Goal: Task Accomplishment & Management: Use online tool/utility

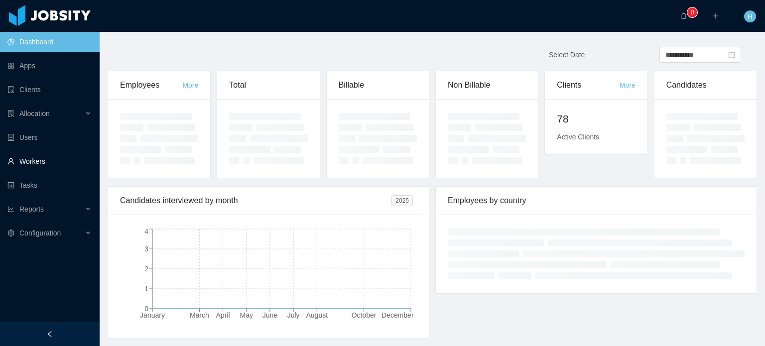
click at [48, 163] on link "Workers" at bounding box center [49, 161] width 84 height 20
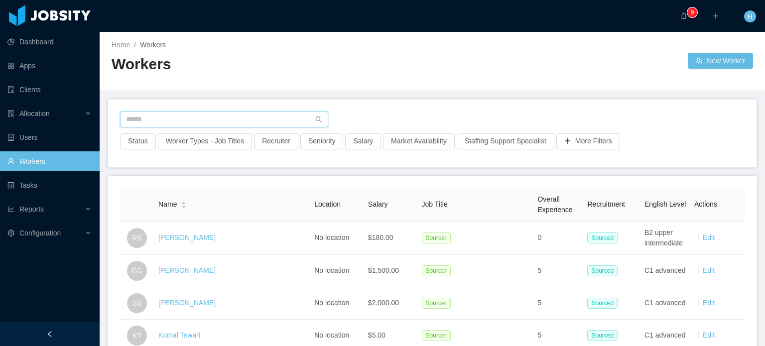
click at [247, 121] on input "text" at bounding box center [224, 119] width 208 height 16
paste input "**********"
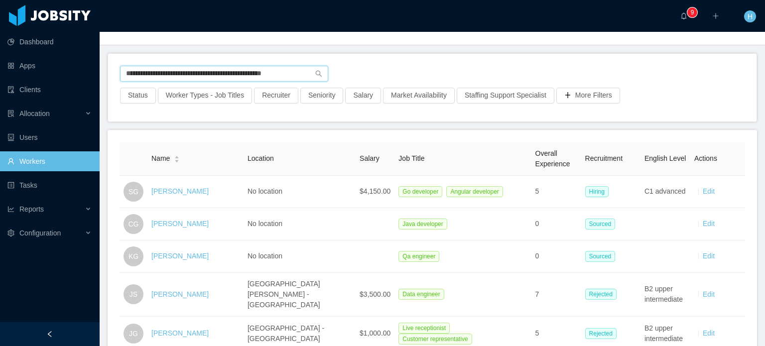
scroll to position [50, 0]
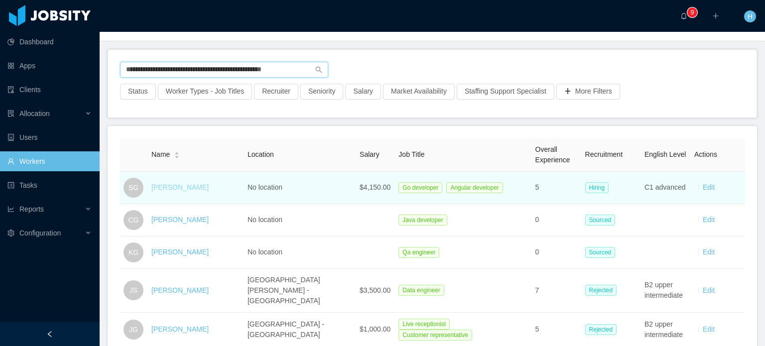
type input "**********"
click at [173, 189] on link "[PERSON_NAME]" at bounding box center [179, 187] width 57 height 8
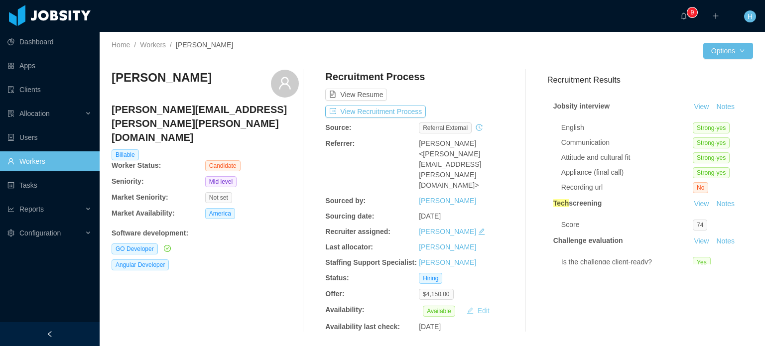
click at [474, 305] on button "Edit" at bounding box center [477, 311] width 31 height 12
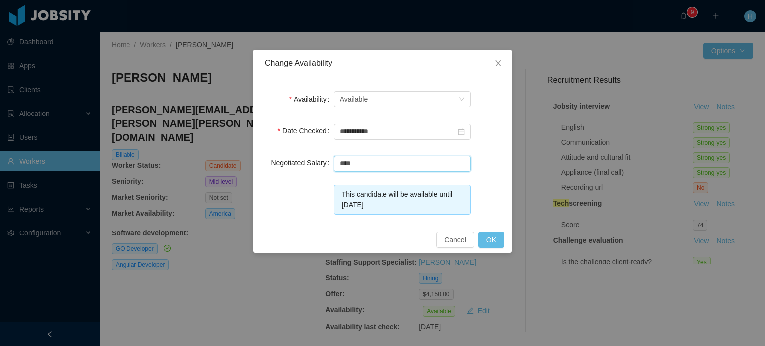
drag, startPoint x: 385, startPoint y: 164, endPoint x: 320, endPoint y: 164, distance: 65.7
click at [320, 164] on div "Negotiated Salary ****" at bounding box center [382, 163] width 235 height 20
type input "*"
click at [373, 131] on input "**********" at bounding box center [402, 132] width 137 height 16
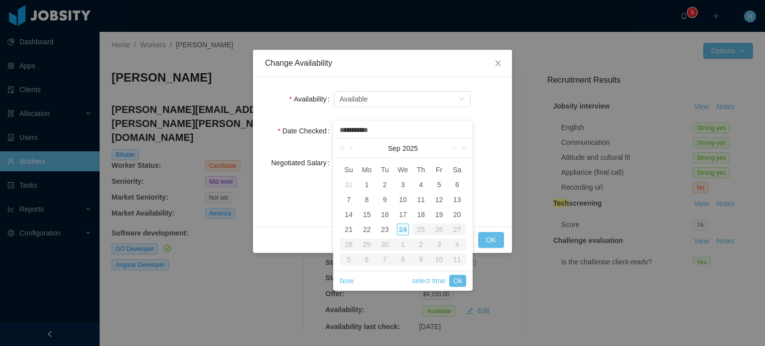
click at [405, 230] on div "24" at bounding box center [403, 229] width 12 height 12
click at [489, 127] on div "**********" at bounding box center [382, 131] width 235 height 20
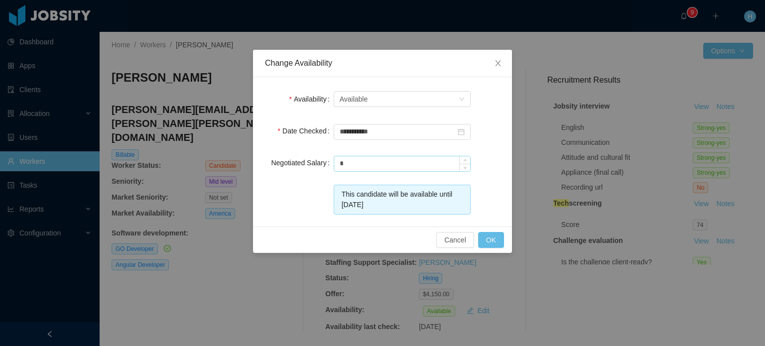
click at [388, 162] on input "*" at bounding box center [402, 163] width 136 height 15
type input "****"
click at [501, 241] on button "OK" at bounding box center [491, 240] width 26 height 16
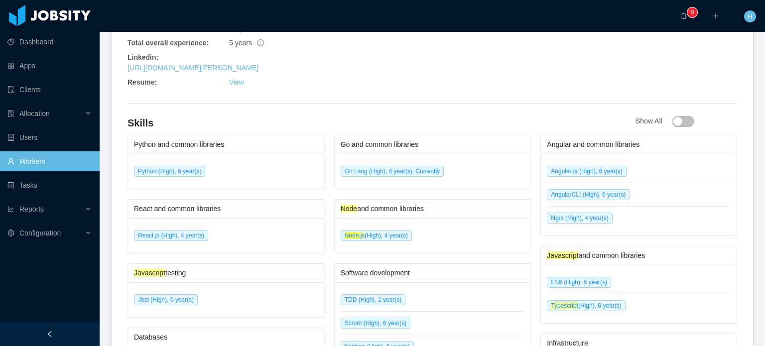
scroll to position [551, 0]
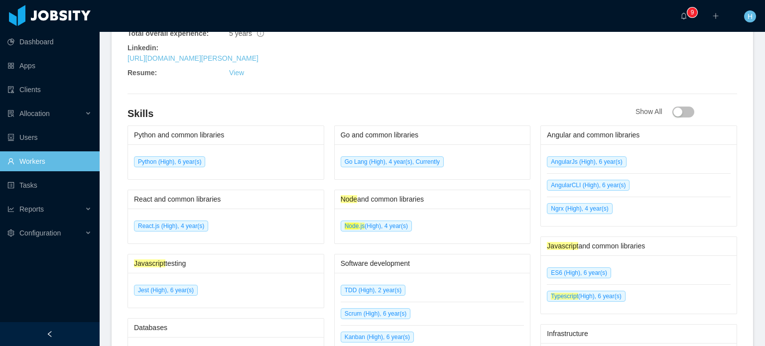
drag, startPoint x: 420, startPoint y: 197, endPoint x: 327, endPoint y: 177, distance: 94.7
click at [327, 181] on div "Python and common libraries Python (High), 6 year(s) React and common libraries…" at bounding box center [431, 321] width 609 height 393
click at [334, 190] on div "Node and common libraries Node .js (High), 4 year(s)" at bounding box center [432, 217] width 197 height 54
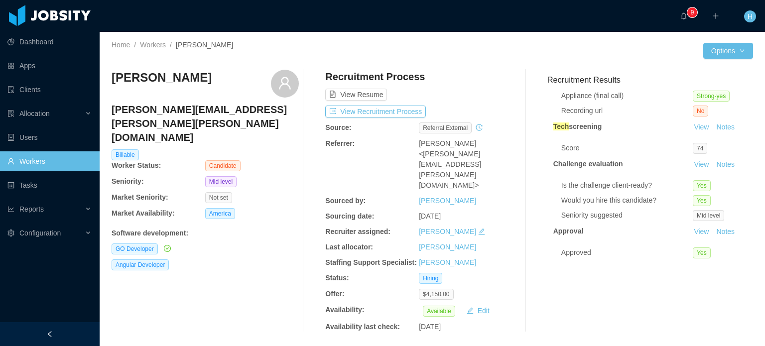
scroll to position [86, 0]
click at [699, 210] on span "Mid level" at bounding box center [707, 215] width 31 height 11
click at [691, 227] on link "View" at bounding box center [701, 231] width 22 height 8
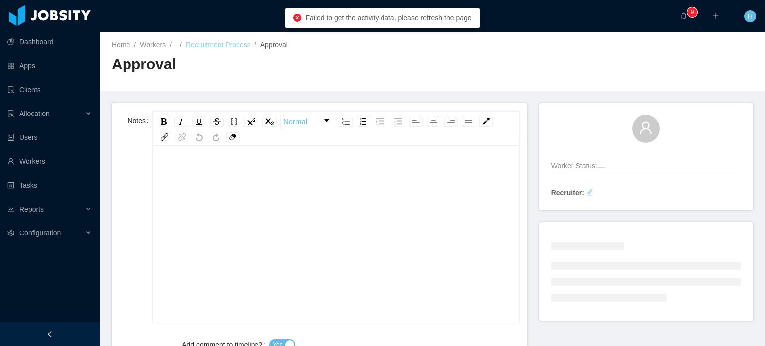
click at [233, 47] on link "Recruitment Process" at bounding box center [218, 45] width 65 height 8
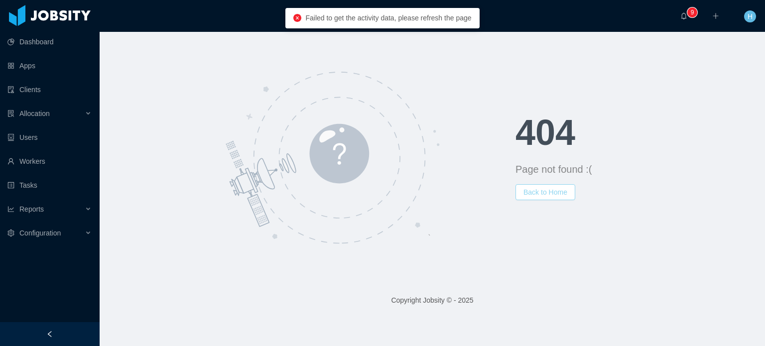
click at [538, 193] on button "Back to Home" at bounding box center [545, 192] width 60 height 16
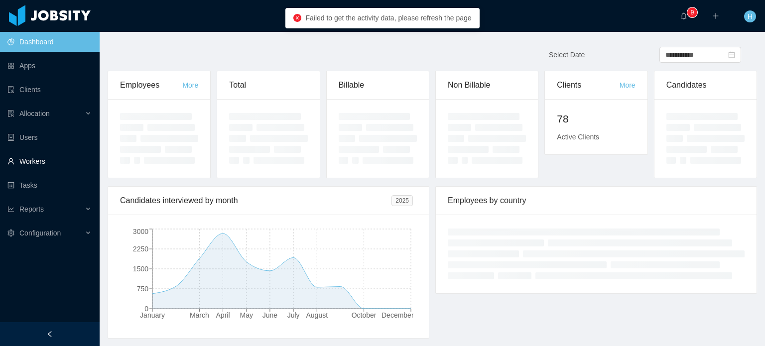
click at [49, 163] on link "Workers" at bounding box center [49, 161] width 84 height 20
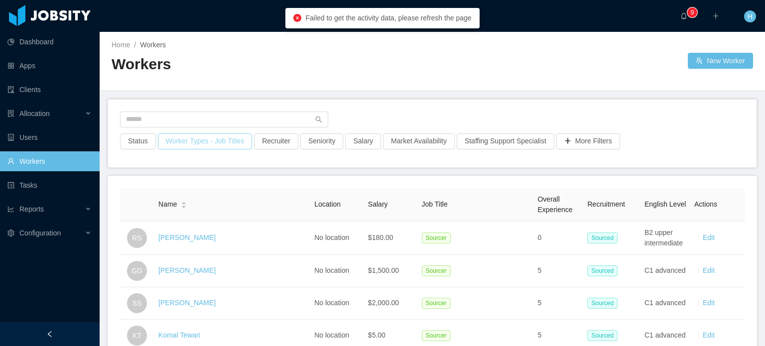
click at [173, 133] on button "Worker Types - Job Titles" at bounding box center [205, 141] width 94 height 16
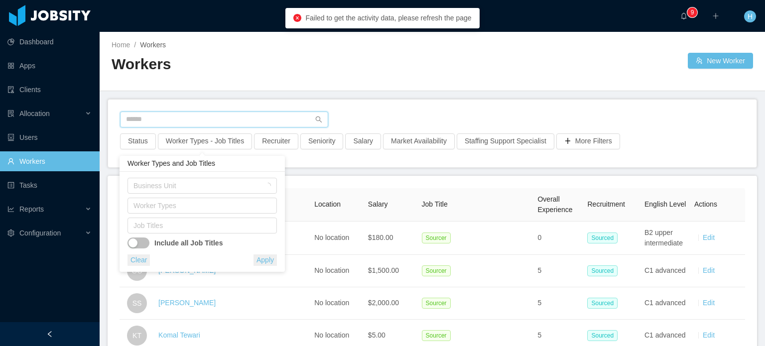
click at [173, 122] on input "text" at bounding box center [224, 119] width 208 height 16
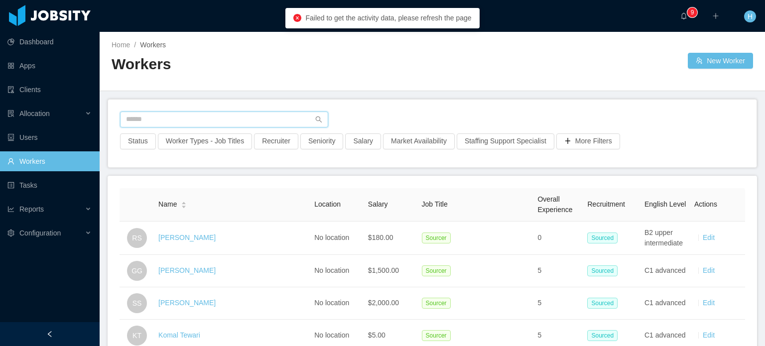
paste input "**********"
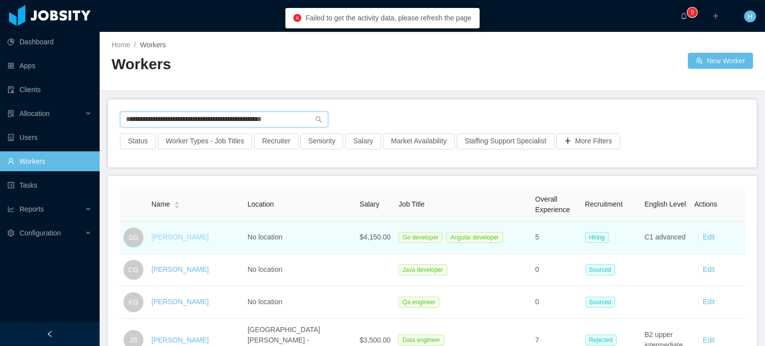
type input "**********"
click at [165, 238] on link "[PERSON_NAME]" at bounding box center [179, 237] width 57 height 8
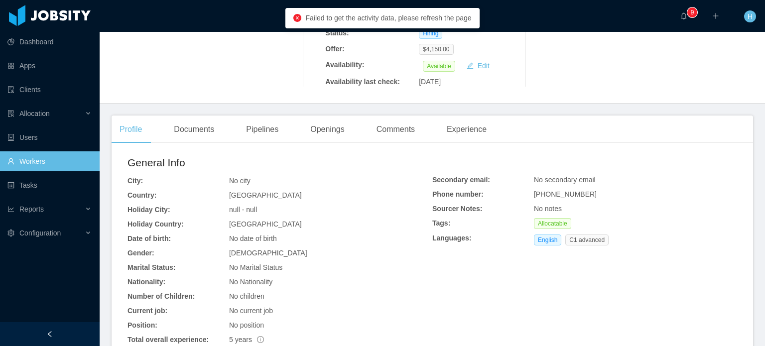
scroll to position [249, 0]
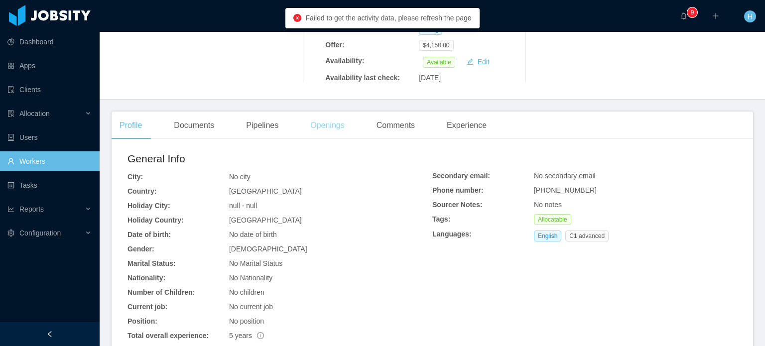
click at [340, 111] on div "Openings" at bounding box center [327, 125] width 50 height 28
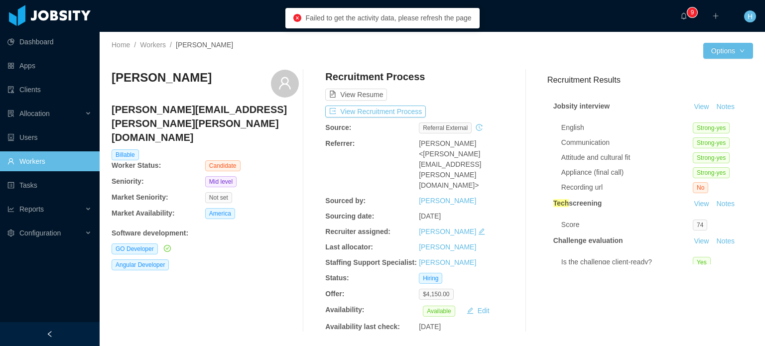
click at [167, 36] on div "Home / Workers / Starlin Gil / Options Starlin Gil starlin.gil.cruz@gmail.com B…" at bounding box center [432, 190] width 665 height 317
click at [163, 41] on link "Workers" at bounding box center [153, 45] width 26 height 8
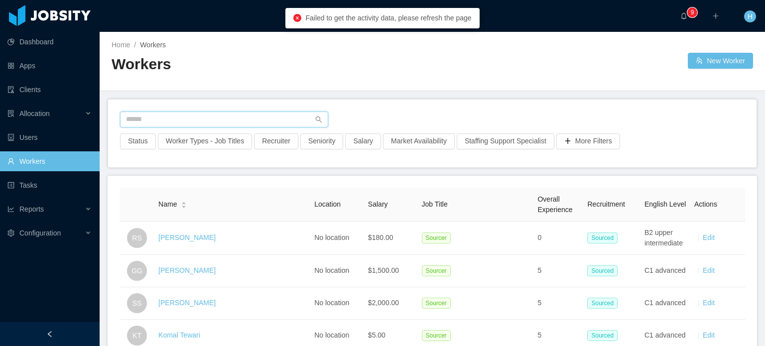
click at [181, 114] on input "text" at bounding box center [224, 119] width 208 height 16
paste input "**********"
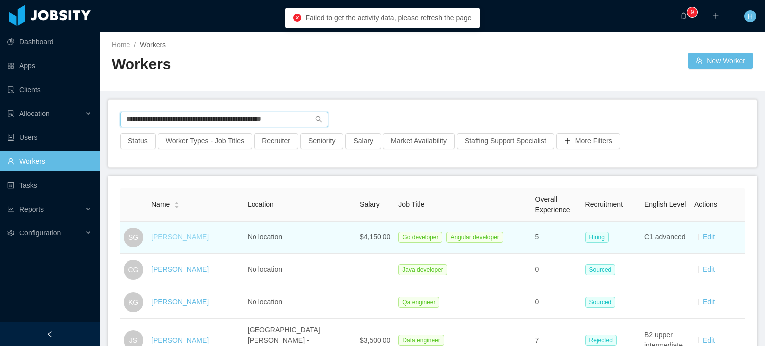
type input "**********"
click at [165, 240] on link "[PERSON_NAME]" at bounding box center [179, 237] width 57 height 8
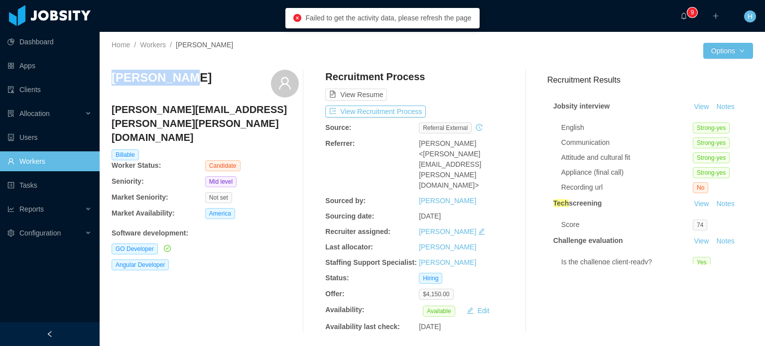
drag, startPoint x: 167, startPoint y: 80, endPoint x: 111, endPoint y: 81, distance: 55.8
click at [111, 81] on div "[PERSON_NAME]" at bounding box center [204, 84] width 187 height 28
click at [142, 79] on h3 "[PERSON_NAME]" at bounding box center [161, 78] width 100 height 16
click at [365, 111] on button "View Recruitment Process" at bounding box center [375, 112] width 101 height 12
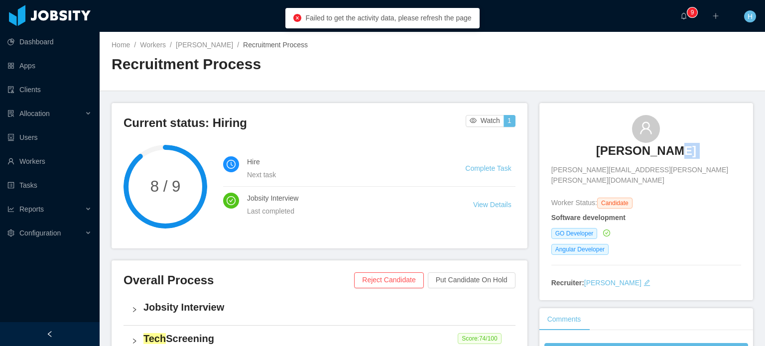
drag, startPoint x: 669, startPoint y: 150, endPoint x: 599, endPoint y: 152, distance: 69.7
click at [599, 152] on div "Starlin Gil starlin.gil.cruz@gmail.com" at bounding box center [646, 150] width 190 height 71
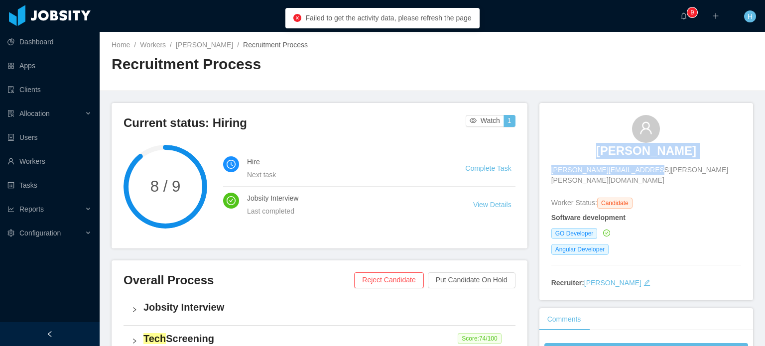
drag, startPoint x: 695, startPoint y: 148, endPoint x: 614, endPoint y: 150, distance: 81.2
click at [614, 150] on div "Starlin Gil starlin.gil.cruz@gmail.com" at bounding box center [646, 150] width 190 height 71
drag, startPoint x: 695, startPoint y: 155, endPoint x: 694, endPoint y: 150, distance: 5.1
click at [695, 155] on div "Starlin Gil starlin.gil.cruz@gmail.com" at bounding box center [646, 150] width 190 height 71
click at [693, 147] on div "Starlin Gil starlin.gil.cruz@gmail.com" at bounding box center [646, 150] width 190 height 71
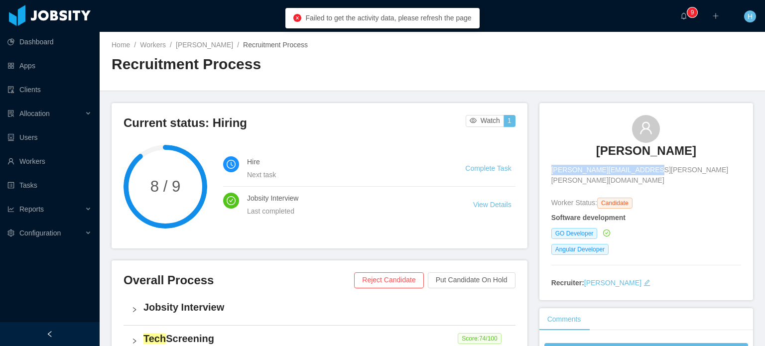
drag, startPoint x: 680, startPoint y: 148, endPoint x: 598, endPoint y: 151, distance: 81.7
click at [598, 151] on div "Starlin Gil starlin.gil.cruz@gmail.com" at bounding box center [646, 150] width 190 height 71
click at [599, 151] on div "Starlin Gil starlin.gil.cruz@gmail.com" at bounding box center [646, 150] width 190 height 71
drag, startPoint x: 599, startPoint y: 151, endPoint x: 660, endPoint y: 147, distance: 60.8
click at [657, 147] on div "Starlin Gil starlin.gil.cruz@gmail.com" at bounding box center [646, 150] width 190 height 71
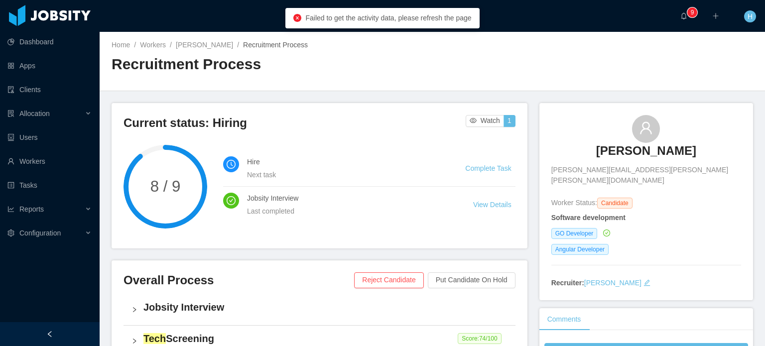
click at [686, 147] on div "Starlin Gil starlin.gil.cruz@gmail.com" at bounding box center [646, 150] width 190 height 71
drag, startPoint x: 708, startPoint y: 148, endPoint x: 629, endPoint y: 148, distance: 78.6
click at [627, 149] on div "Starlin Gil starlin.gil.cruz@gmail.com" at bounding box center [646, 150] width 190 height 71
click at [693, 148] on div "Starlin Gil starlin.gil.cruz@gmail.com" at bounding box center [646, 150] width 190 height 71
drag, startPoint x: 679, startPoint y: 150, endPoint x: 663, endPoint y: 152, distance: 16.6
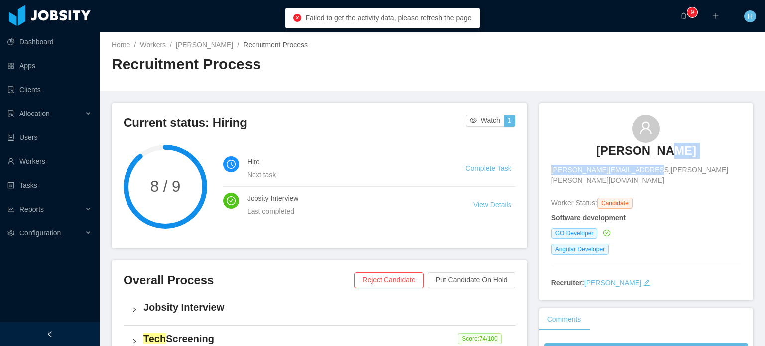
click at [663, 152] on div "Starlin Gil starlin.gil.cruz@gmail.com" at bounding box center [646, 150] width 190 height 71
click at [590, 149] on div "Starlin Gil starlin.gil.cruz@gmail.com" at bounding box center [646, 150] width 190 height 71
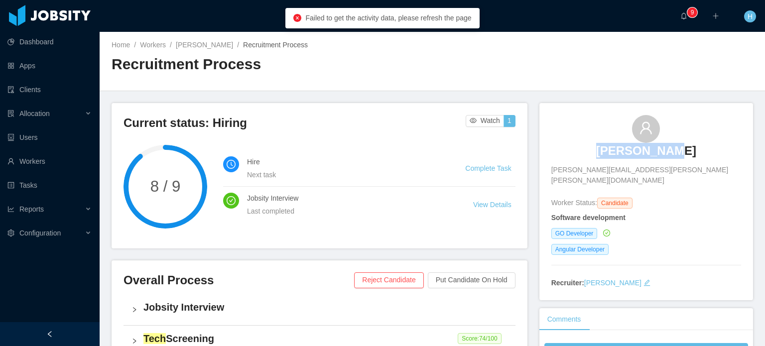
drag, startPoint x: 602, startPoint y: 151, endPoint x: 665, endPoint y: 149, distance: 62.3
click at [665, 149] on div "Starlin Gil starlin.gil.cruz@gmail.com" at bounding box center [646, 150] width 190 height 71
copy h3 "[PERSON_NAME]"
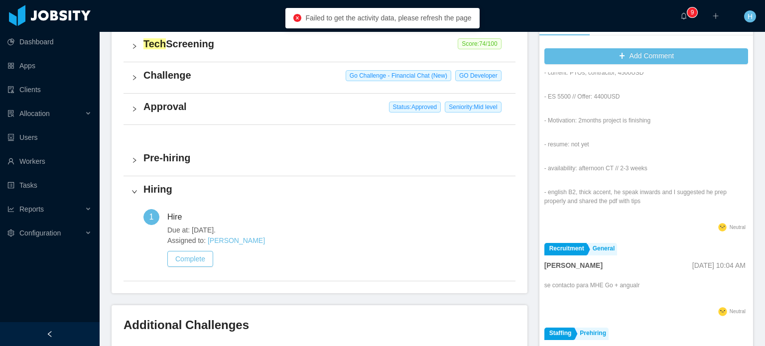
scroll to position [299, 0]
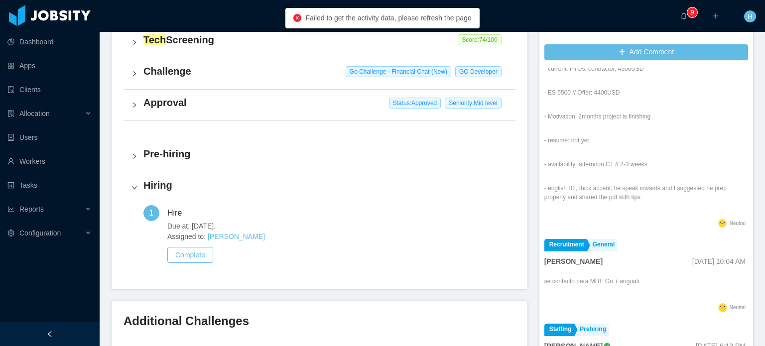
drag, startPoint x: 646, startPoint y: 240, endPoint x: 715, endPoint y: 240, distance: 69.2
click at [715, 256] on div "Sabino Contreras Oct 11th, 2024 10:04 AM" at bounding box center [646, 261] width 204 height 11
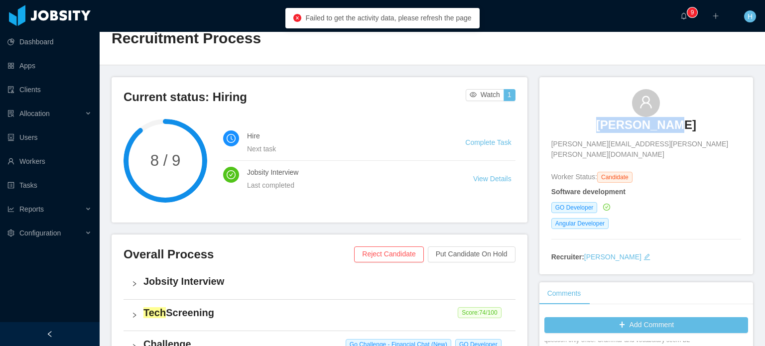
scroll to position [0, 0]
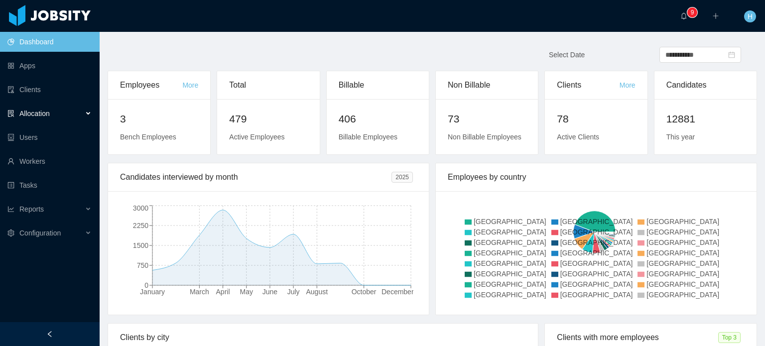
click at [50, 113] on span "Allocation" at bounding box center [34, 114] width 30 height 8
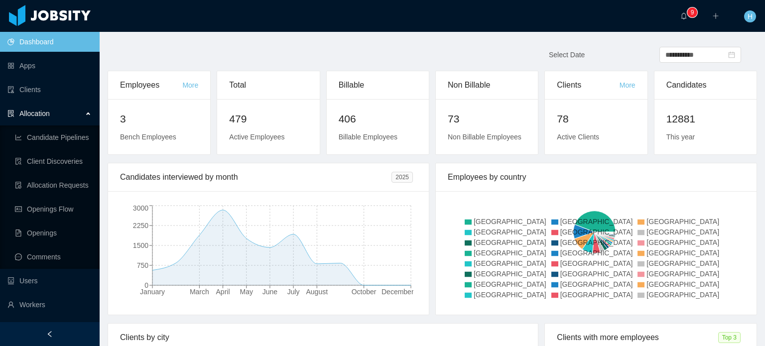
click at [54, 196] on ul "Candidate Pipelines Client Discoveries Allocation Requests Openings Flow Openin…" at bounding box center [50, 196] width 100 height 143
click at [53, 199] on link "Openings Flow" at bounding box center [53, 209] width 77 height 20
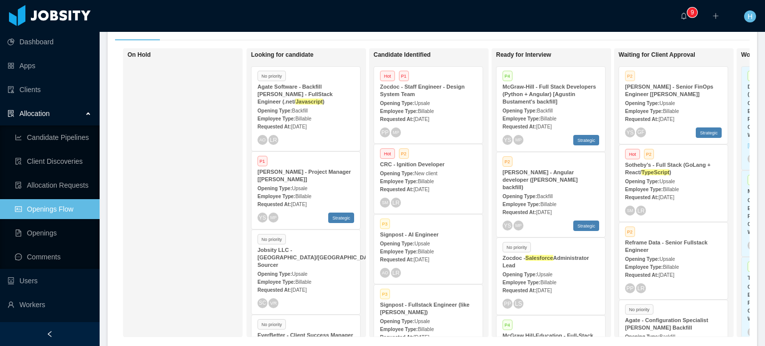
scroll to position [688, 0]
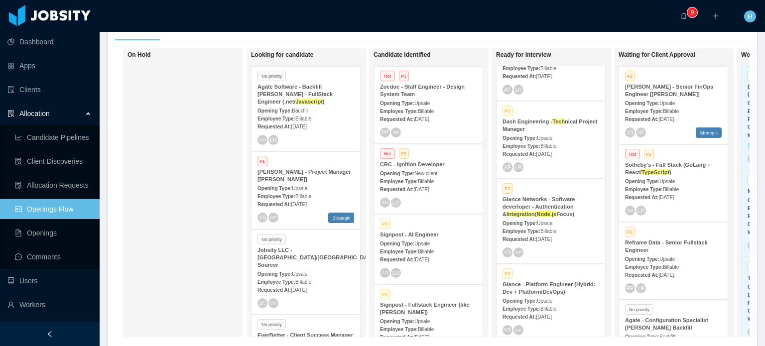
click at [671, 169] on div "Sotheby's - Full Stack (GoLang + React/ TypeScript )" at bounding box center [673, 168] width 97 height 15
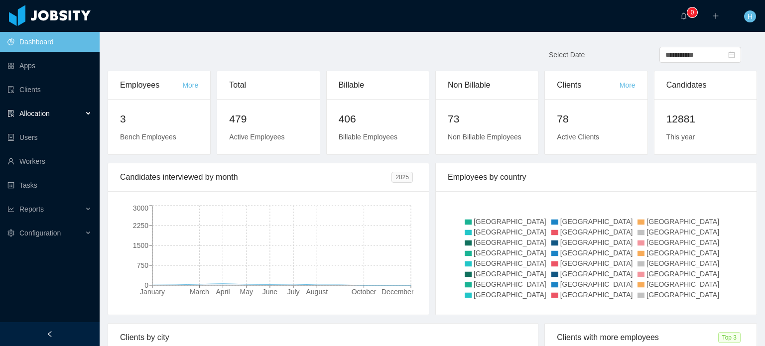
click at [56, 111] on div "Allocation" at bounding box center [50, 114] width 100 height 20
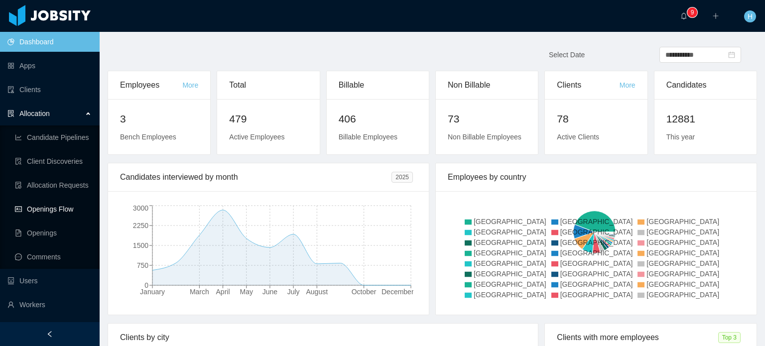
click at [46, 203] on link "Openings Flow" at bounding box center [53, 209] width 77 height 20
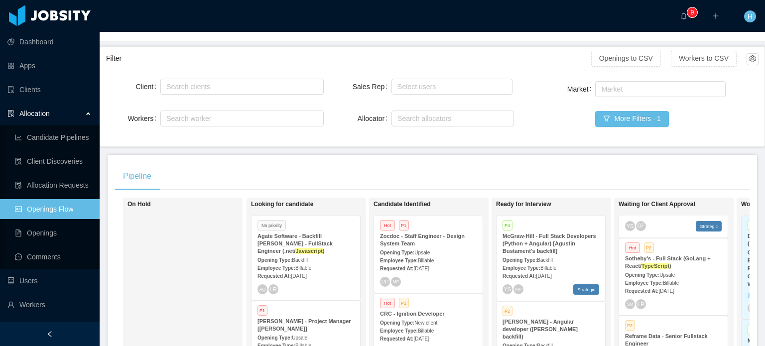
scroll to position [50, 0]
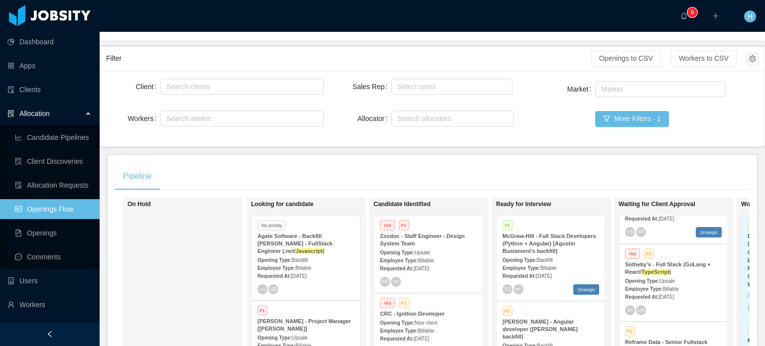
click at [662, 270] on ah_el_jm_1757639839554 "TypeScript" at bounding box center [655, 272] width 28 height 6
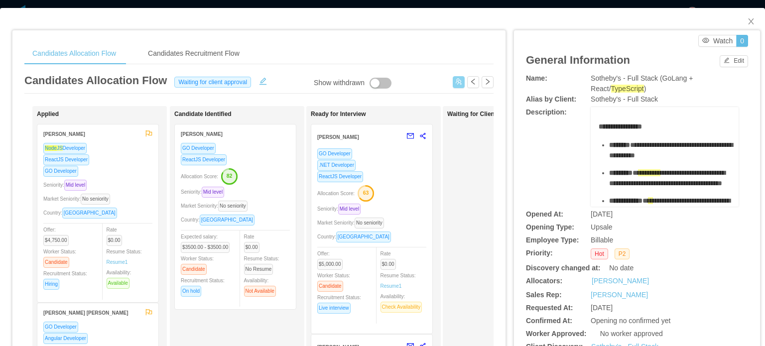
click at [456, 79] on button "button" at bounding box center [458, 82] width 12 height 12
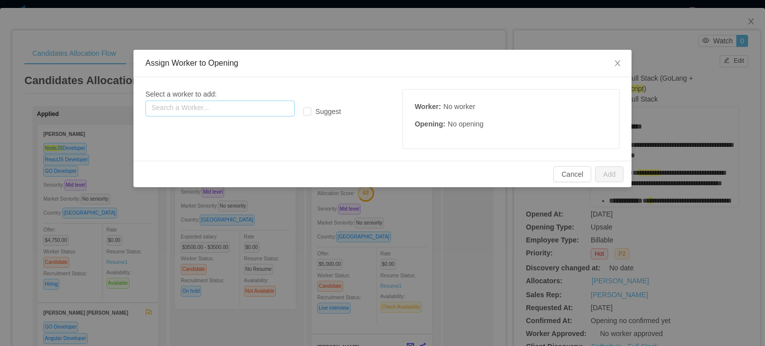
click at [242, 114] on input "text" at bounding box center [219, 109] width 149 height 16
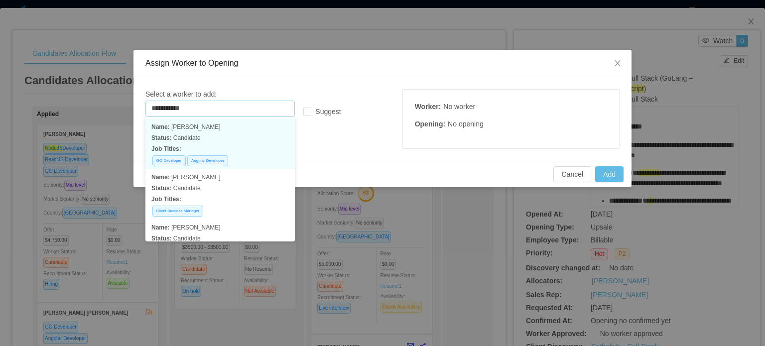
click at [260, 141] on p "Status: Candidate" at bounding box center [219, 137] width 137 height 11
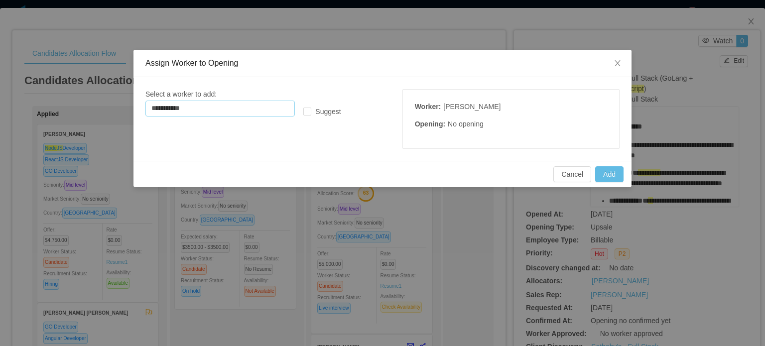
type input "**********"
click at [351, 88] on div "**********" at bounding box center [382, 119] width 498 height 84
click at [604, 175] on button "Add" at bounding box center [609, 174] width 28 height 16
